Goal: Task Accomplishment & Management: Complete application form

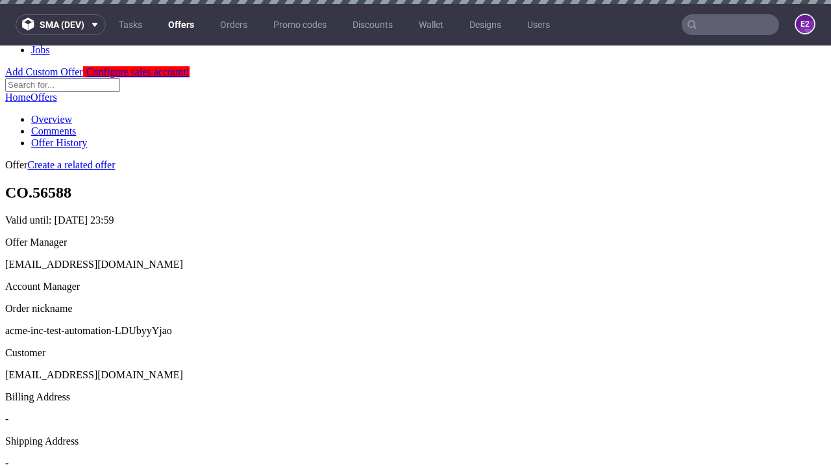
scroll to position [4, 0]
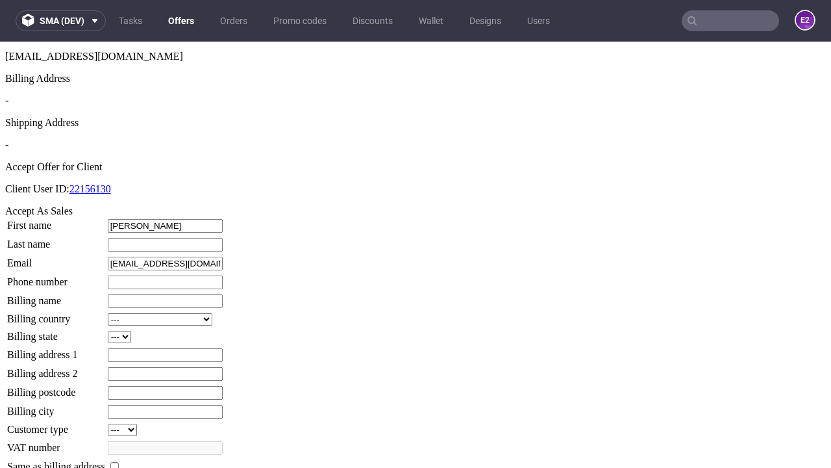
type input "[PERSON_NAME]"
type input "1509813888"
type input "Jensen87"
select select "13"
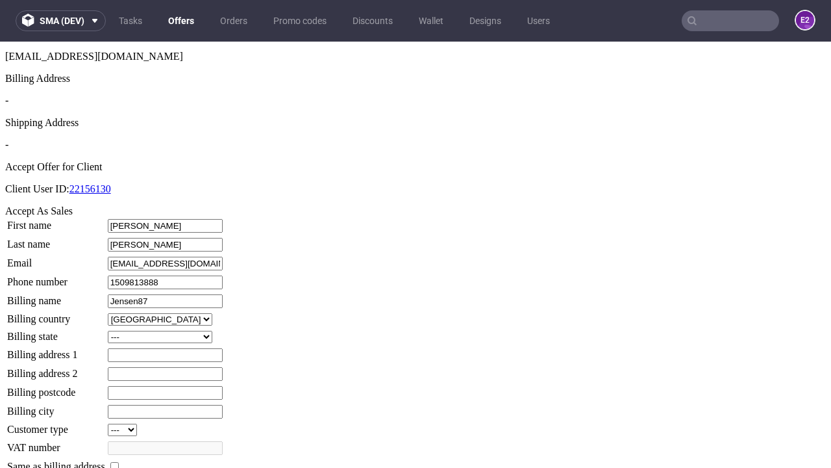
select select "132"
type input "Jensen87"
type input "[STREET_ADDRESS]"
type input "IY54 1BV"
type input "Nether Denesikbury"
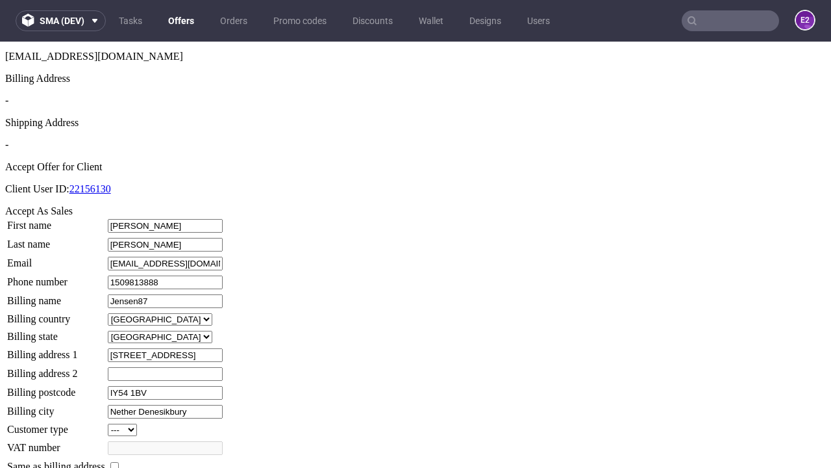
click at [119, 462] on input "checkbox" at bounding box center [114, 466] width 8 height 8
checkbox input "true"
type input "Jensen87"
select select "13"
type input "[STREET_ADDRESS]"
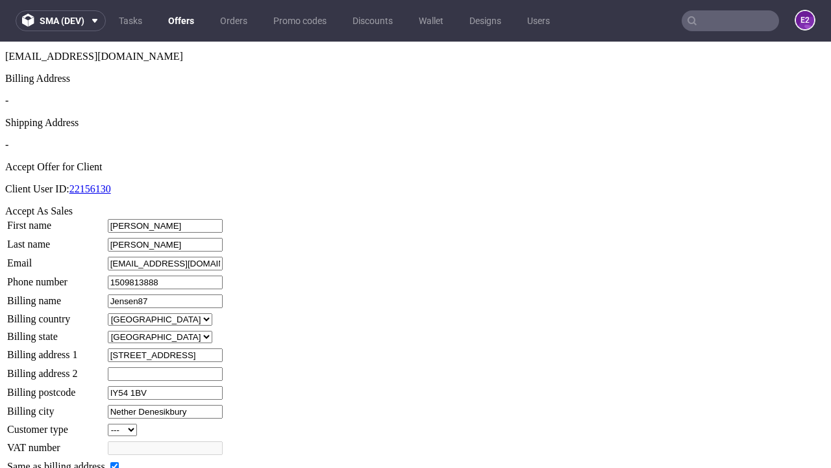
type input "IY54 1BV"
type input "Nether Denesikbury"
select select "132"
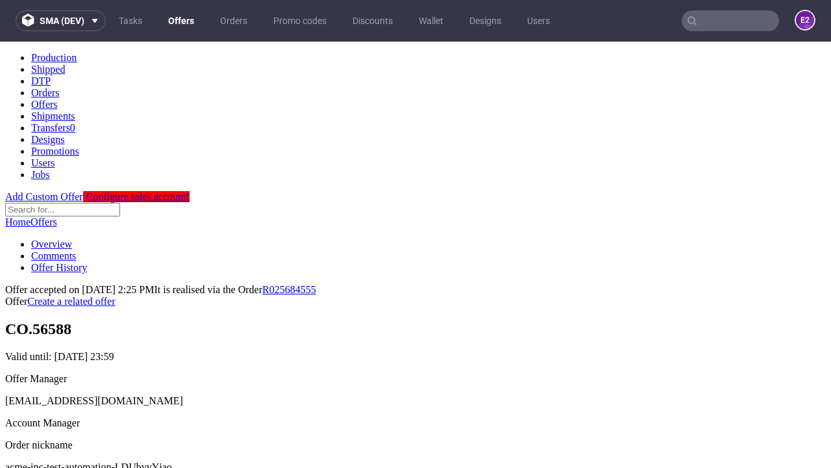
scroll to position [0, 0]
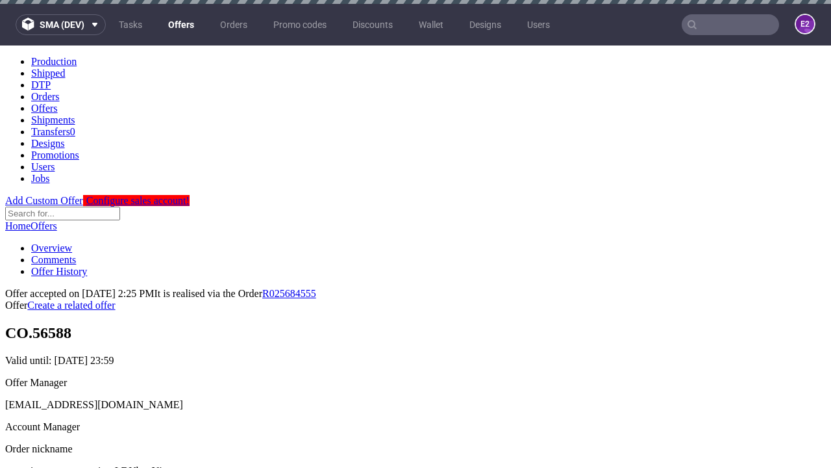
type input "[DATE]"
select select "12214305"
type input "In progress..."
